Goal: Task Accomplishment & Management: Use online tool/utility

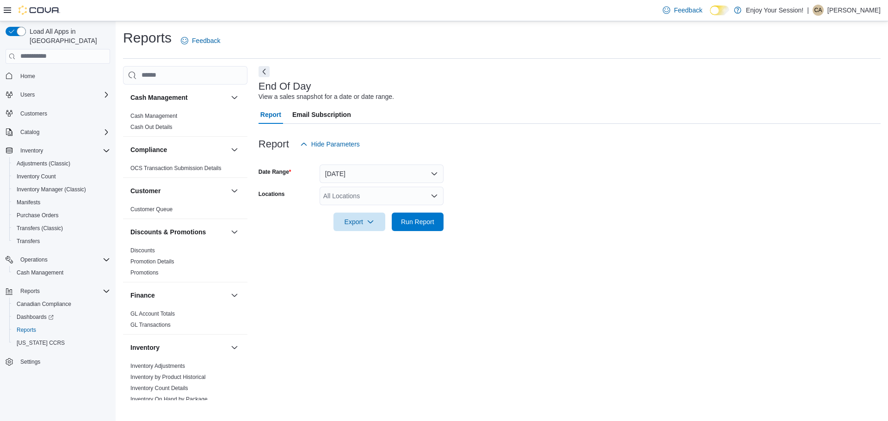
click at [435, 199] on icon "Open list of options" at bounding box center [433, 195] width 7 height 7
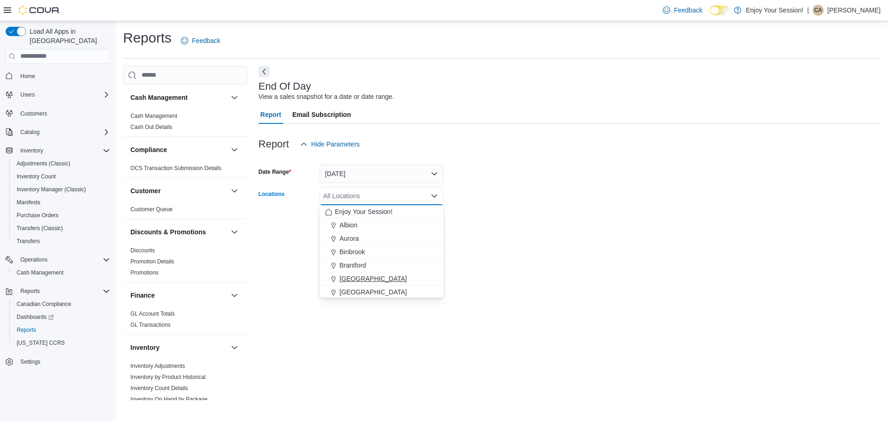
click at [351, 278] on span "[GEOGRAPHIC_DATA]" at bounding box center [372, 278] width 67 height 9
click at [496, 248] on div "End Of Day View a sales snapshot for a date or date range. Report Email Subscri…" at bounding box center [569, 233] width 622 height 334
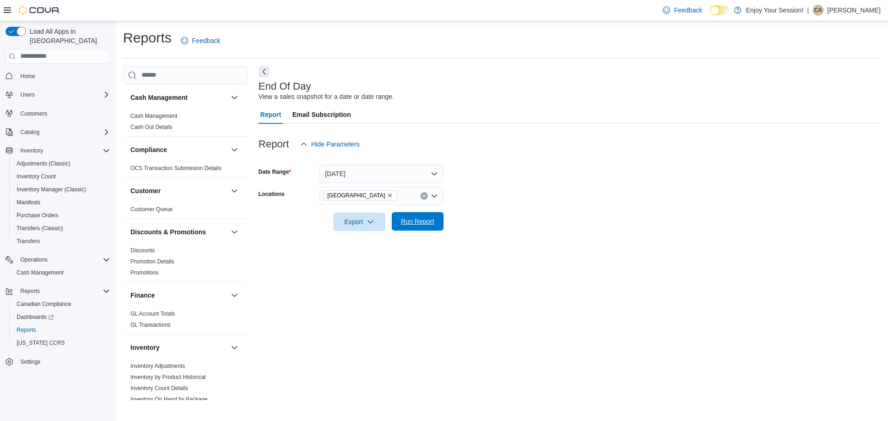
click at [428, 223] on span "Run Report" at bounding box center [417, 221] width 33 height 9
